Goal: Transaction & Acquisition: Purchase product/service

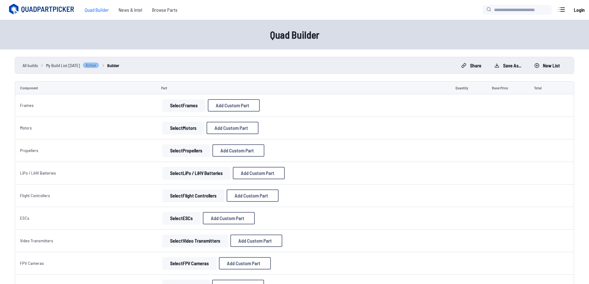
click at [180, 107] on button "Select Frames" at bounding box center [183, 105] width 43 height 12
click at [188, 106] on button "Select Frames" at bounding box center [183, 105] width 43 height 12
click at [225, 108] on button "Add Custom Part" at bounding box center [234, 105] width 52 height 12
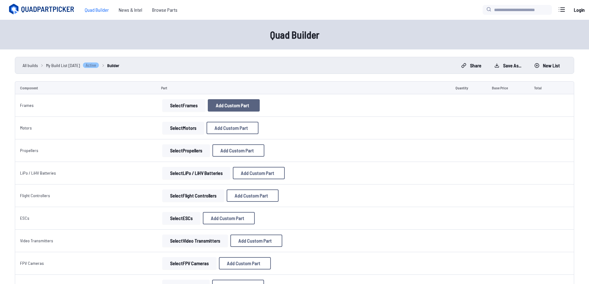
select select "**********"
click at [357, 56] on icon at bounding box center [355, 59] width 6 height 6
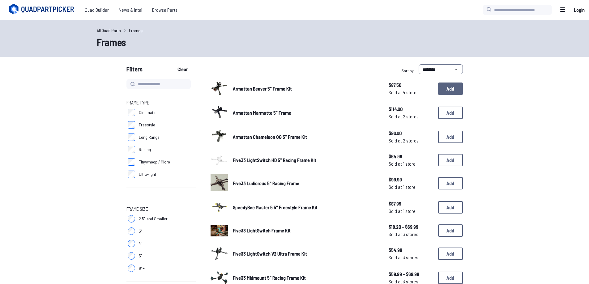
click at [456, 91] on button "Add" at bounding box center [450, 88] width 25 height 12
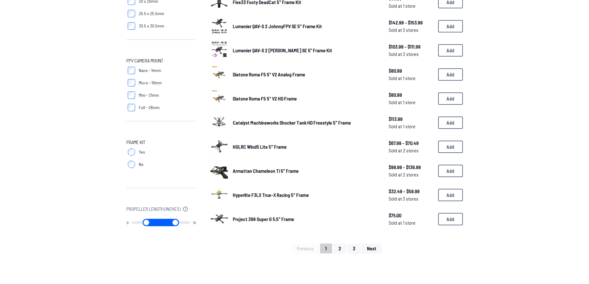
scroll to position [340, 0]
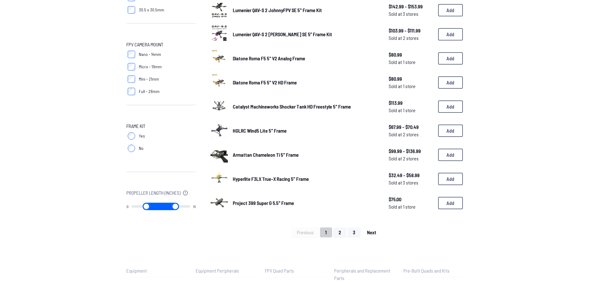
click at [381, 235] on div "Previous 1 2 3 Next" at bounding box center [336, 232] width 252 height 10
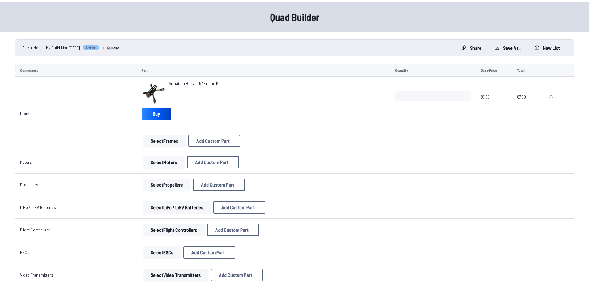
scroll to position [31, 0]
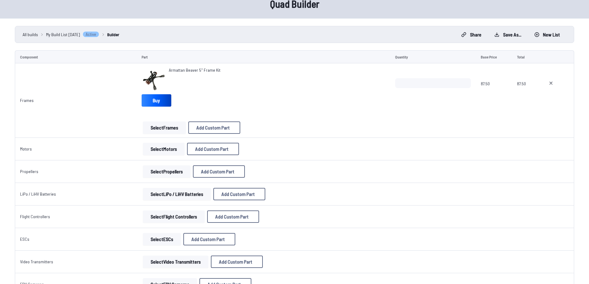
click at [170, 148] on button "Select Motors" at bounding box center [164, 149] width 42 height 12
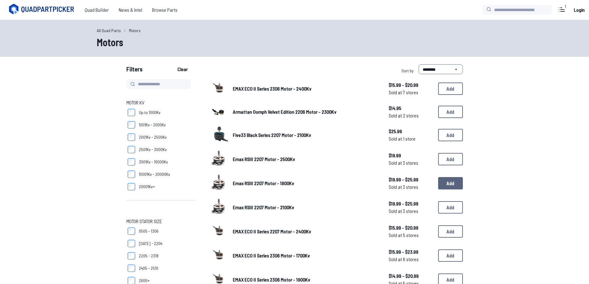
click at [458, 181] on button "Add" at bounding box center [450, 183] width 25 height 12
click at [576, 271] on icon at bounding box center [573, 271] width 6 height 6
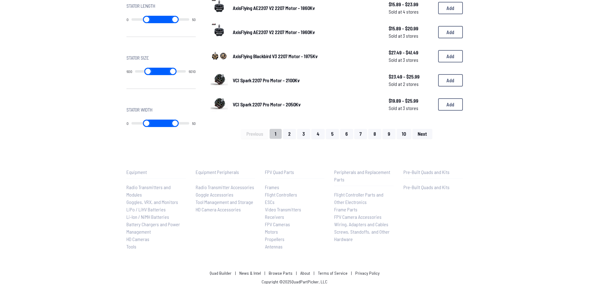
scroll to position [446, 0]
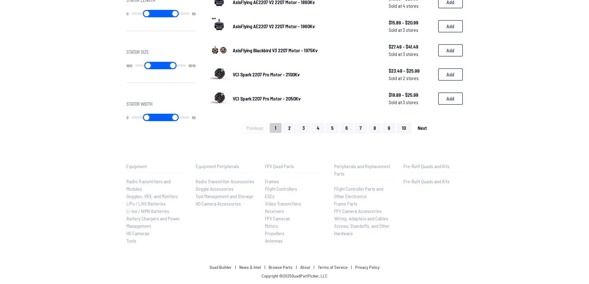
click at [421, 131] on button "Next" at bounding box center [422, 128] width 20 height 10
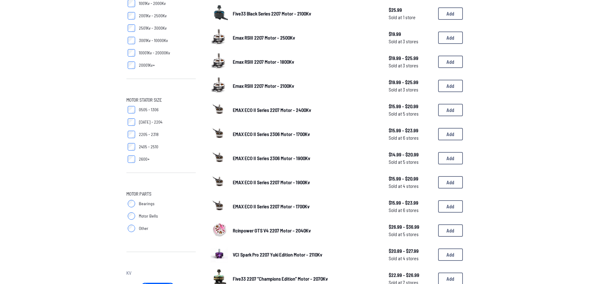
scroll to position [0, 0]
